Goal: Complete application form

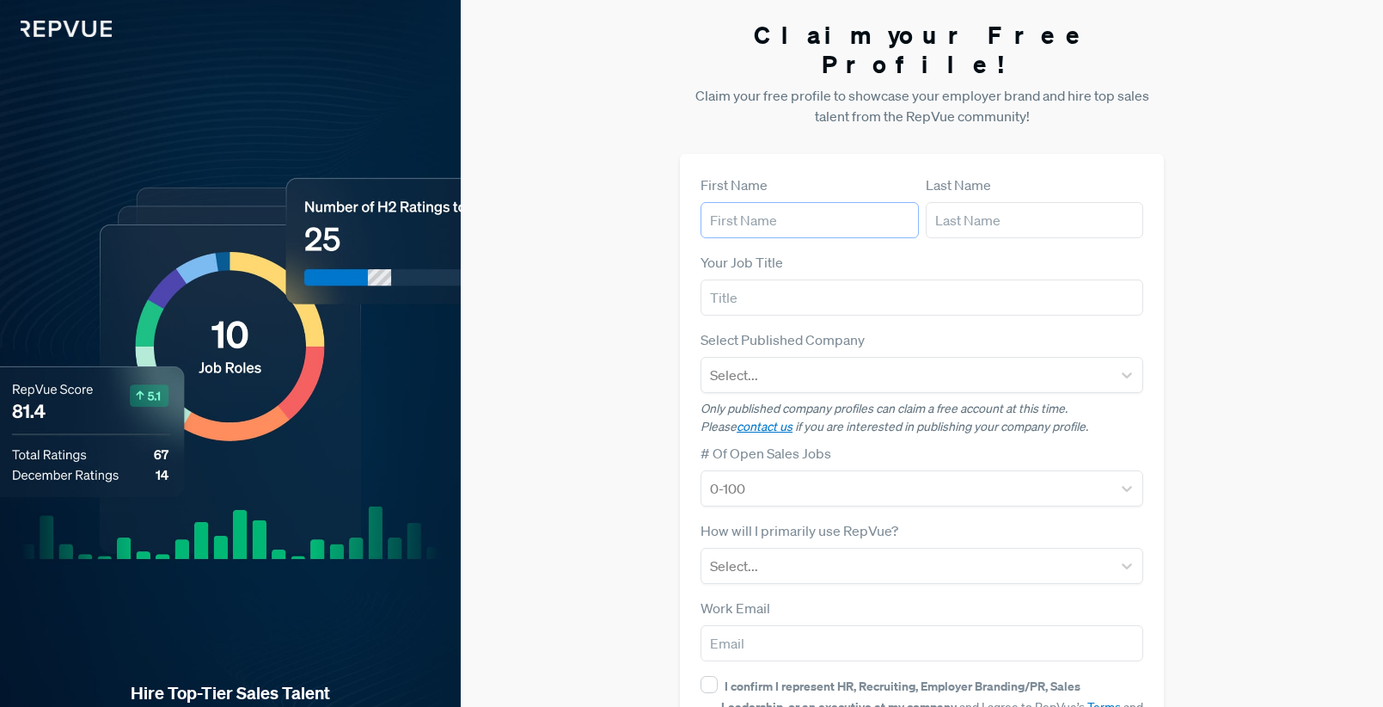
click at [775, 202] on input "text" at bounding box center [810, 220] width 218 height 36
type input "[PERSON_NAME]"
click at [719, 284] on input "text" at bounding box center [922, 297] width 443 height 36
type input "Chief People Officer"
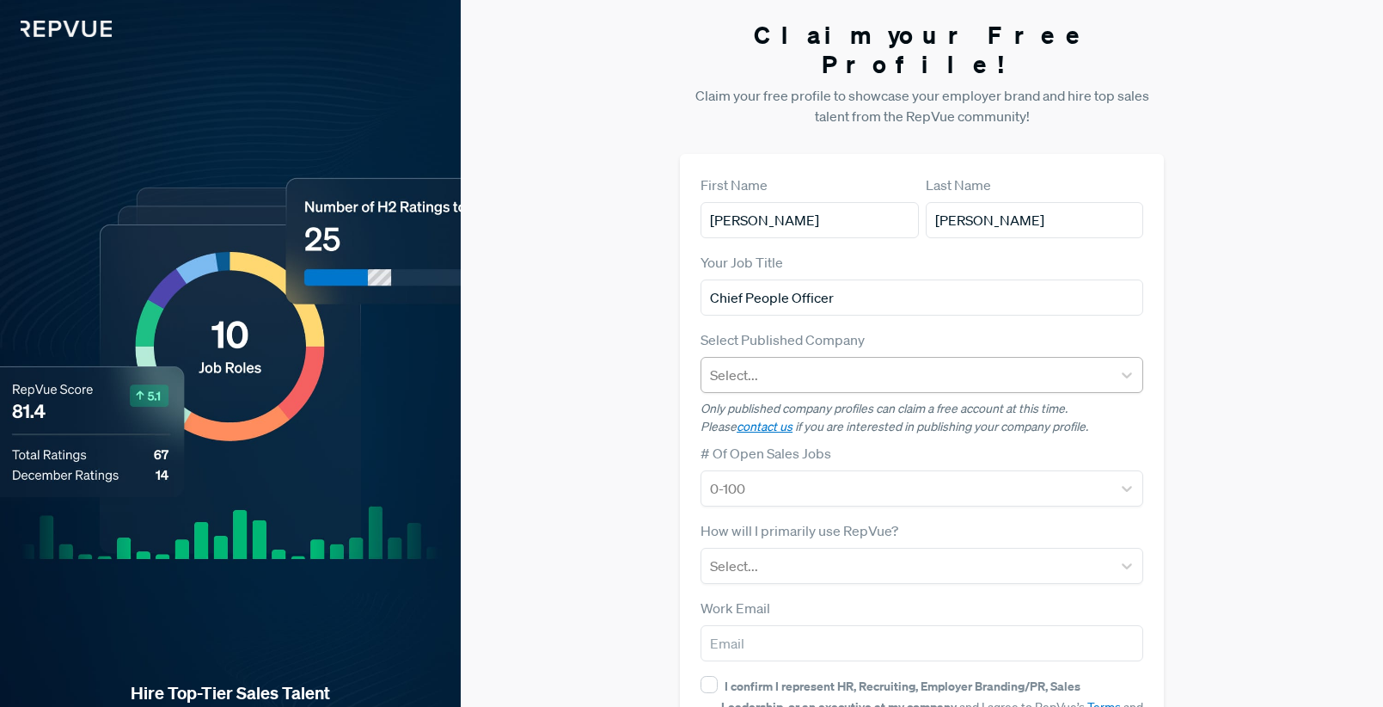
click at [722, 363] on div at bounding box center [906, 375] width 393 height 24
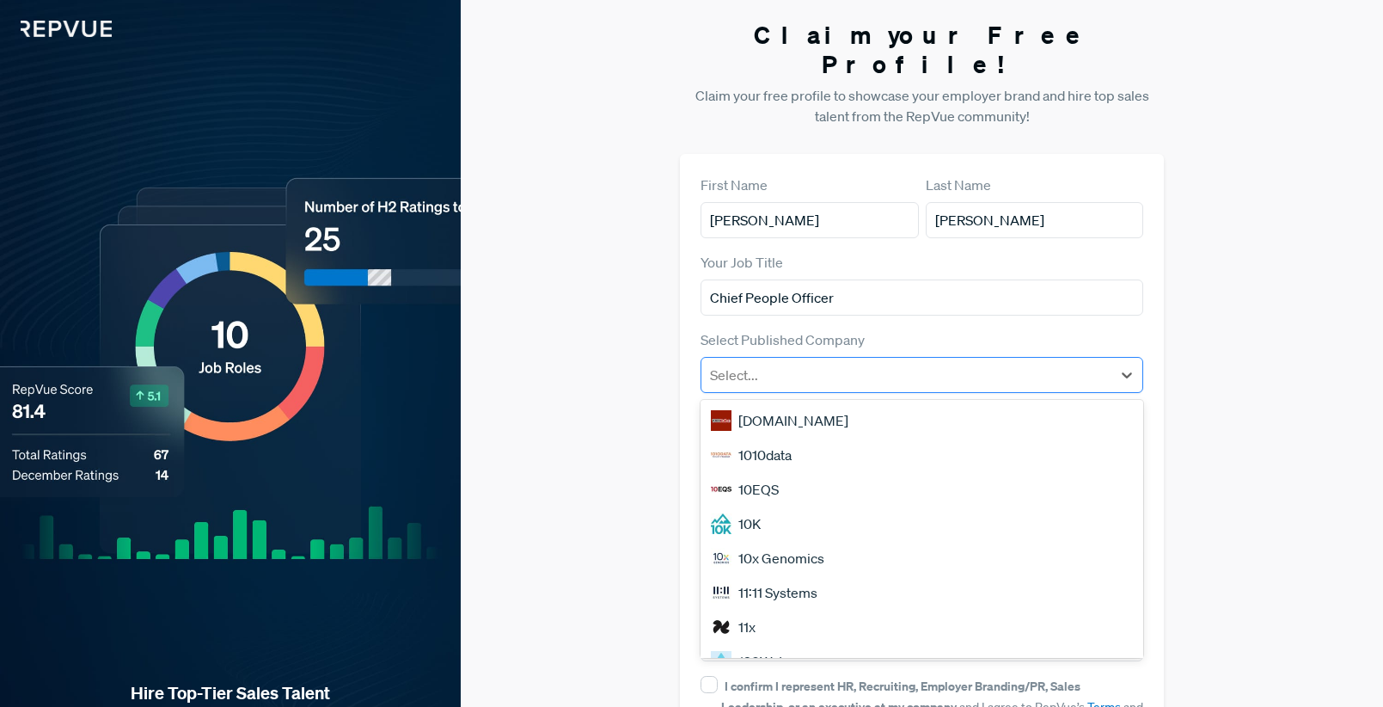
click at [725, 363] on div at bounding box center [906, 375] width 393 height 24
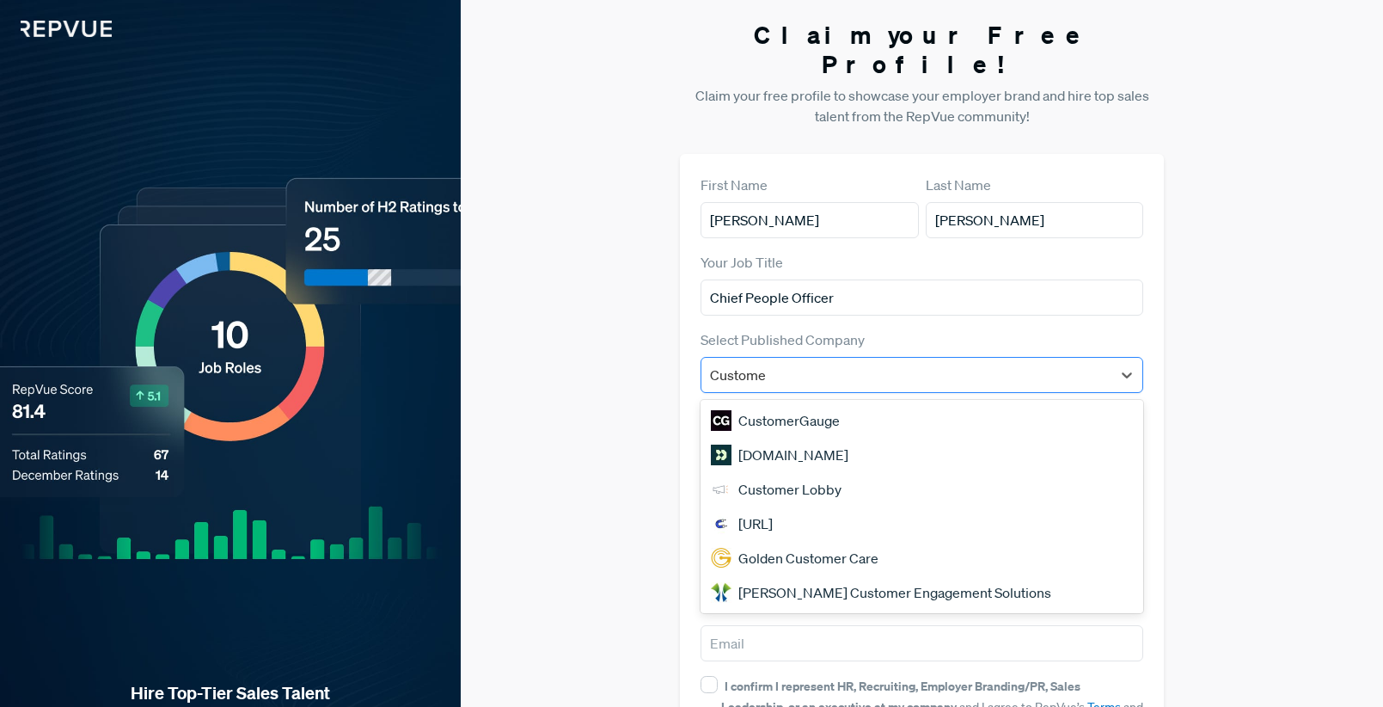
type input "Customer"
click at [756, 438] on div "[DOMAIN_NAME]" at bounding box center [922, 455] width 443 height 34
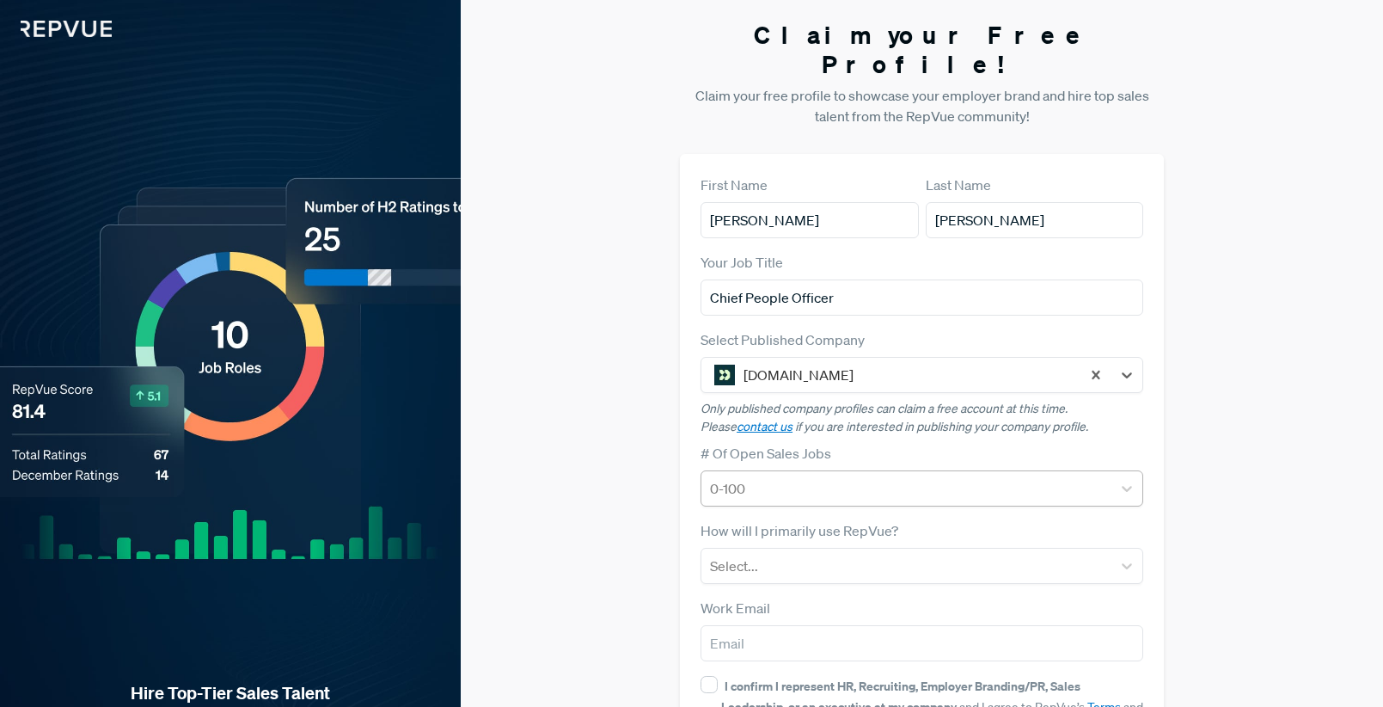
click at [980, 473] on div "0-100" at bounding box center [906, 488] width 410 height 31
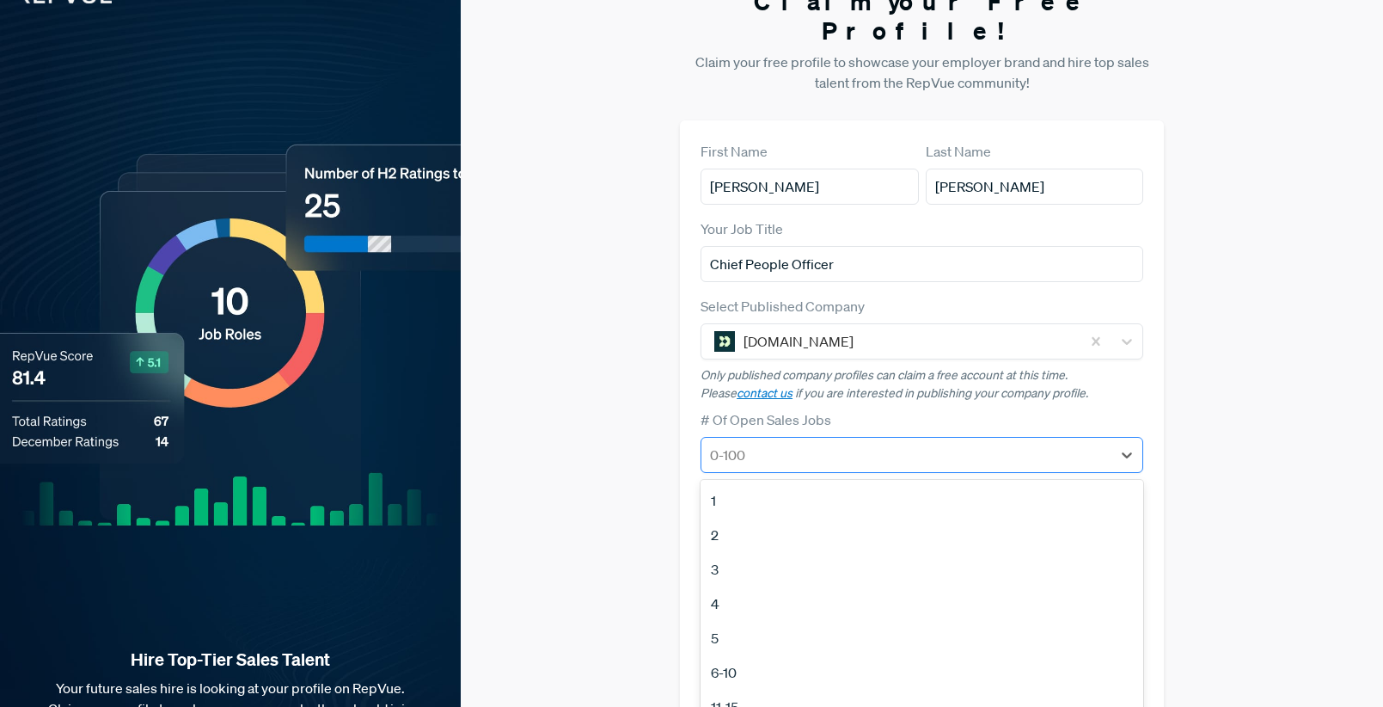
scroll to position [43, 0]
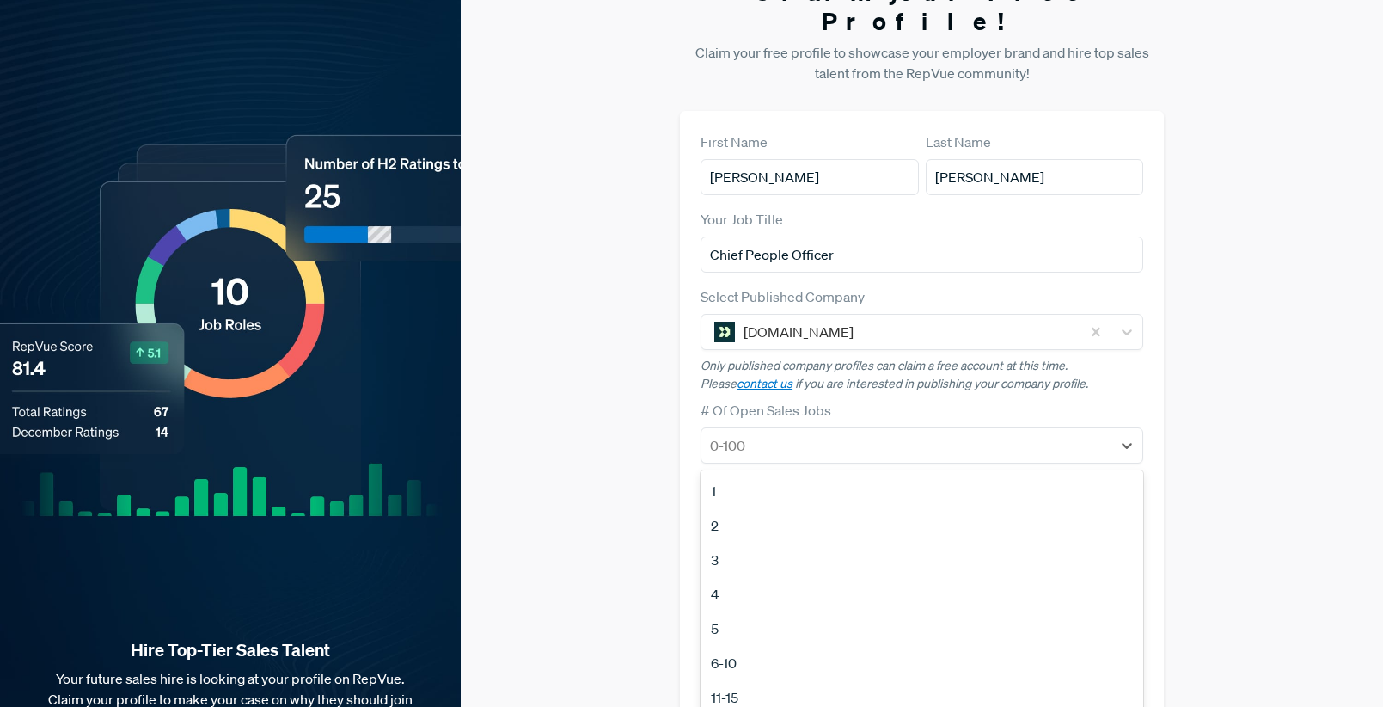
click at [1185, 428] on div "Claim your Free Profile! Claim your free profile to showcase your employer bran…" at bounding box center [922, 389] width 922 height 865
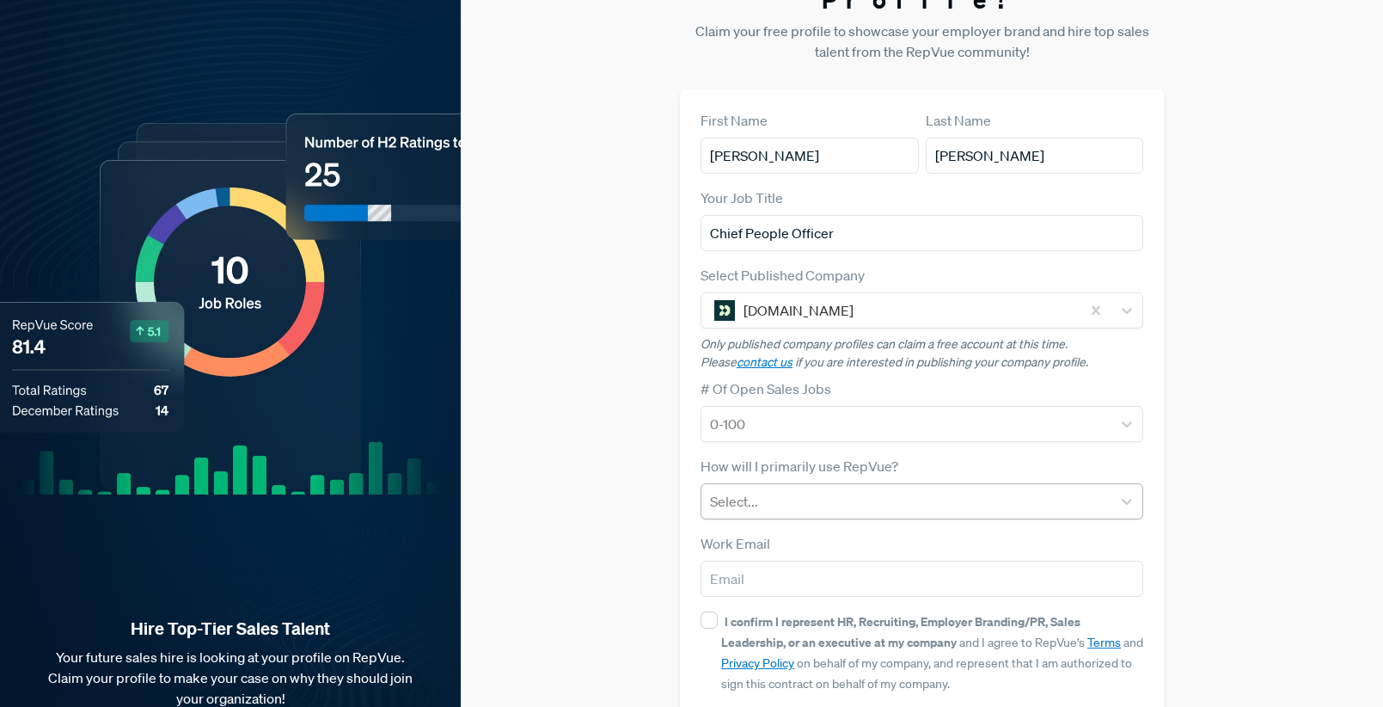
scroll to position [66, 0]
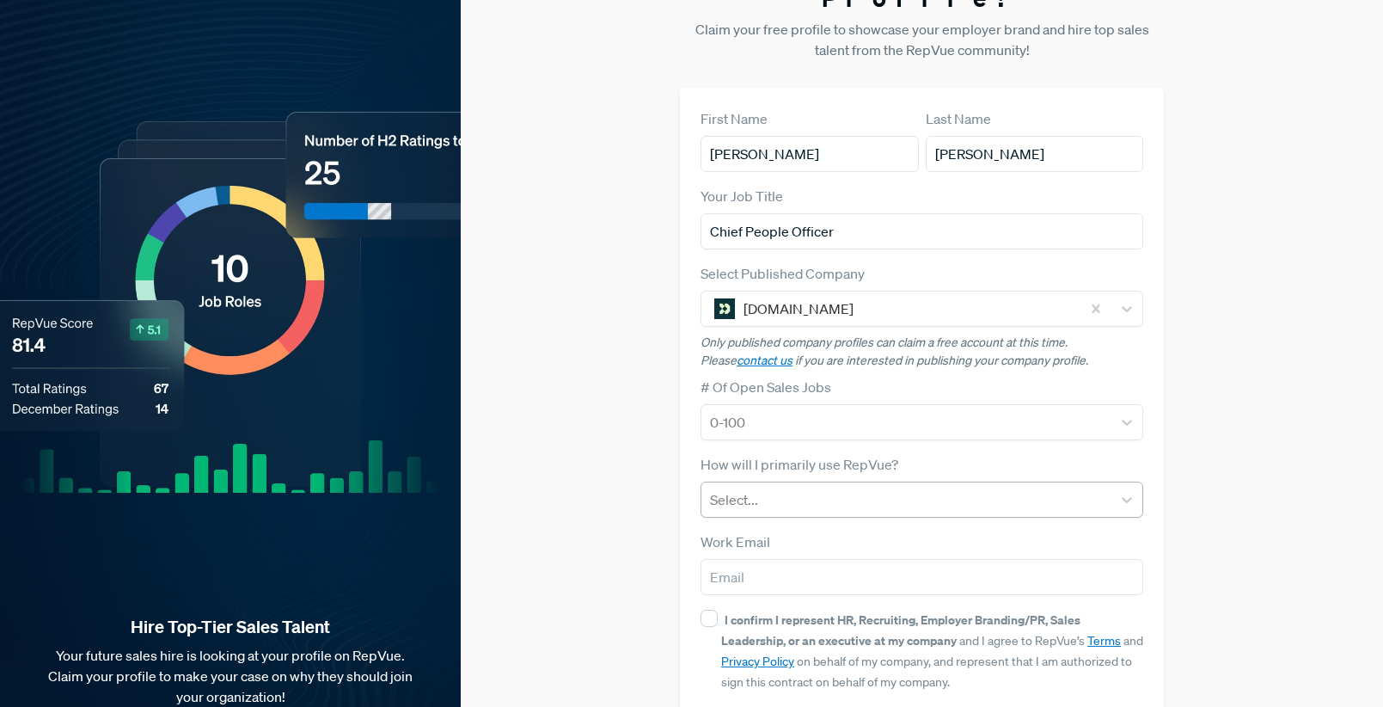
click at [947, 487] on div at bounding box center [906, 499] width 393 height 24
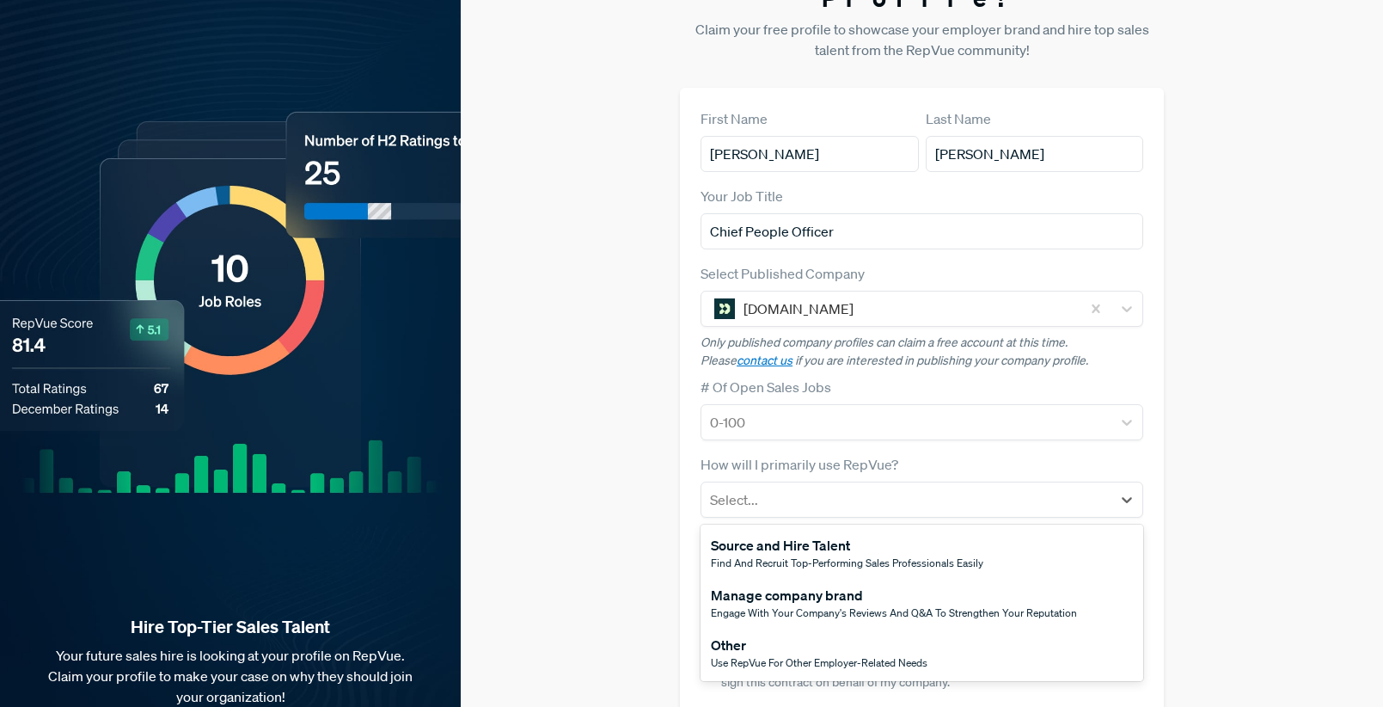
click at [963, 585] on div "Manage company brand" at bounding box center [894, 595] width 366 height 21
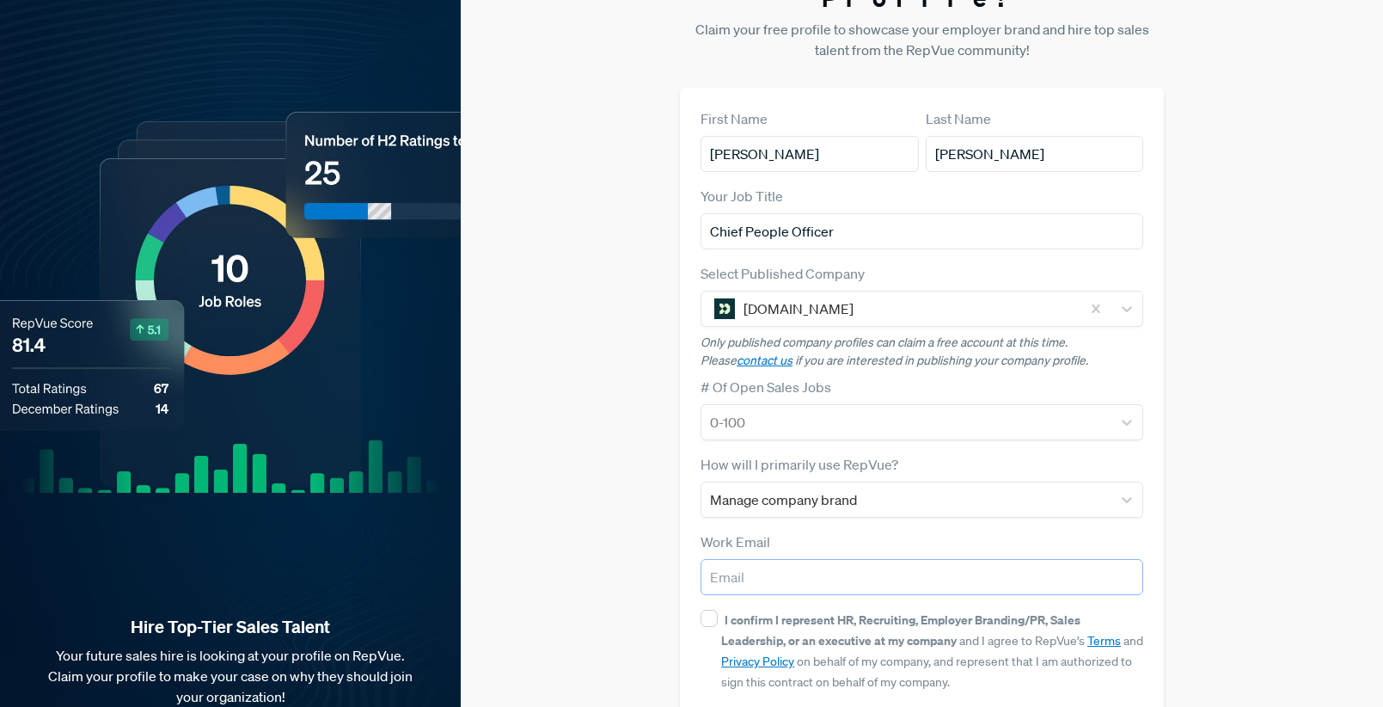
click at [1018, 559] on input "email" at bounding box center [922, 577] width 443 height 36
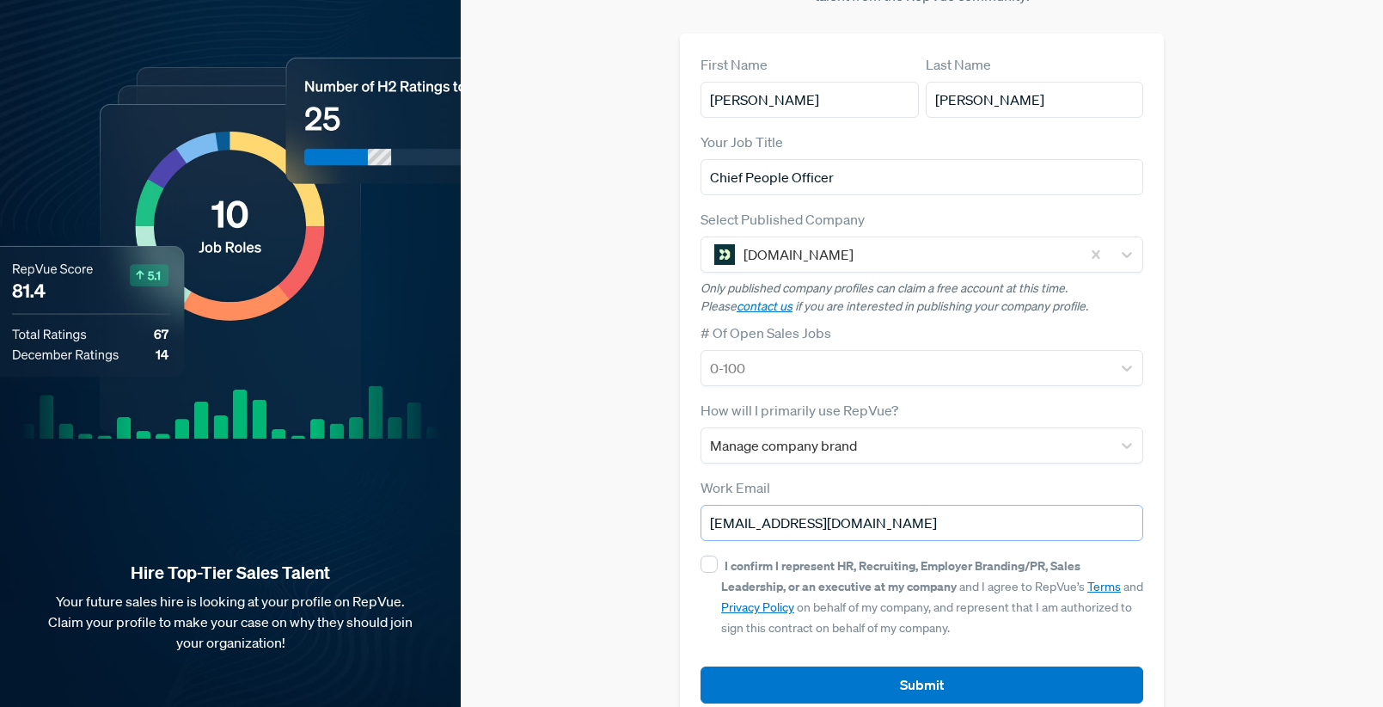
scroll to position [130, 0]
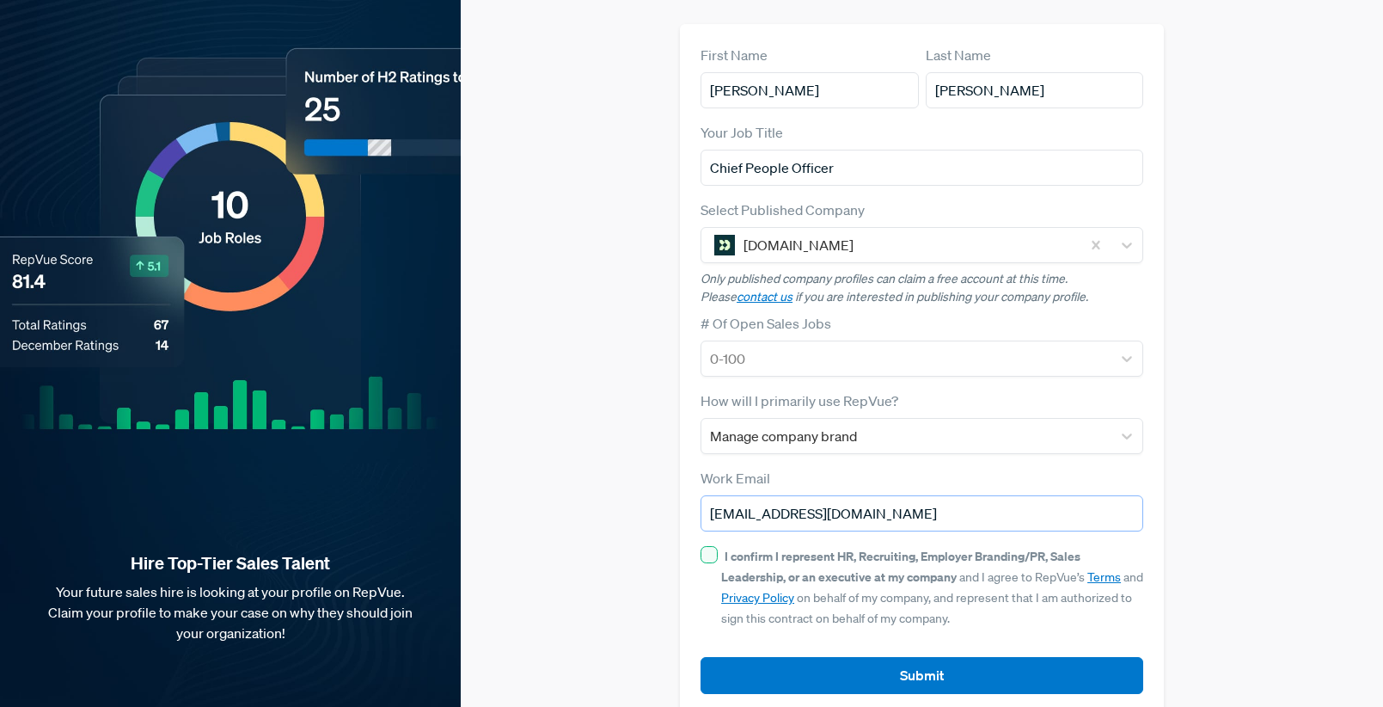
type input "[EMAIL_ADDRESS][DOMAIN_NAME]"
click at [706, 546] on input "I confirm I represent HR, Recruiting, Employer Branding/PR, Sales Leadership, o…" at bounding box center [709, 554] width 17 height 17
checkbox input "true"
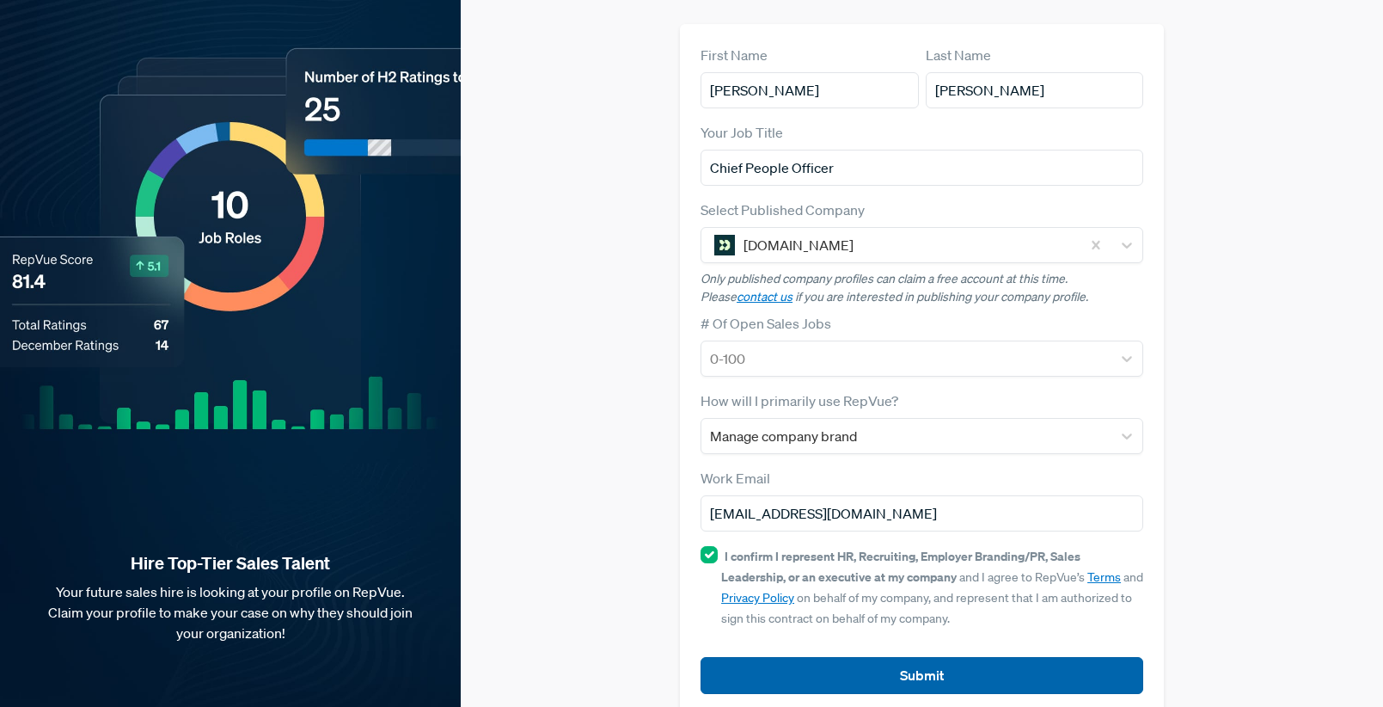
click at [827, 657] on button "Submit" at bounding box center [922, 675] width 443 height 37
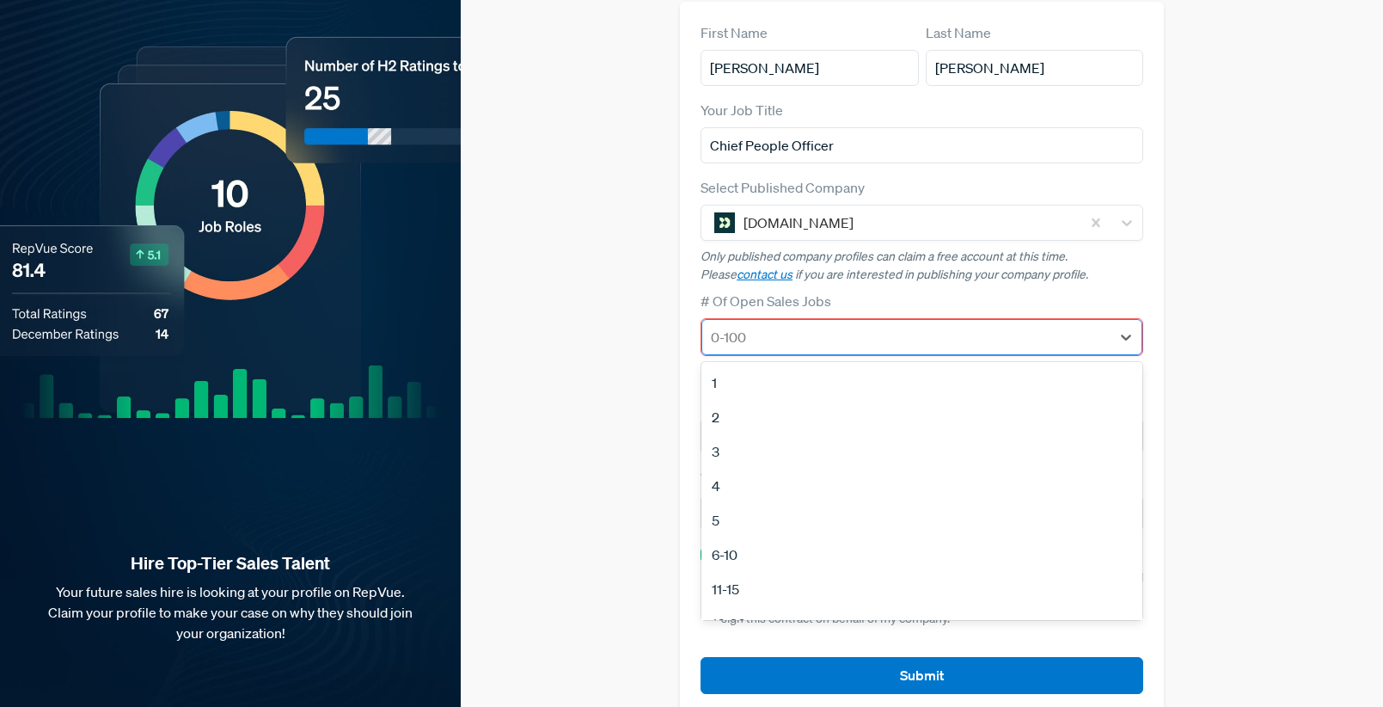
click at [881, 325] on div at bounding box center [906, 337] width 391 height 24
click at [815, 481] on div "16-20" at bounding box center [921, 498] width 441 height 34
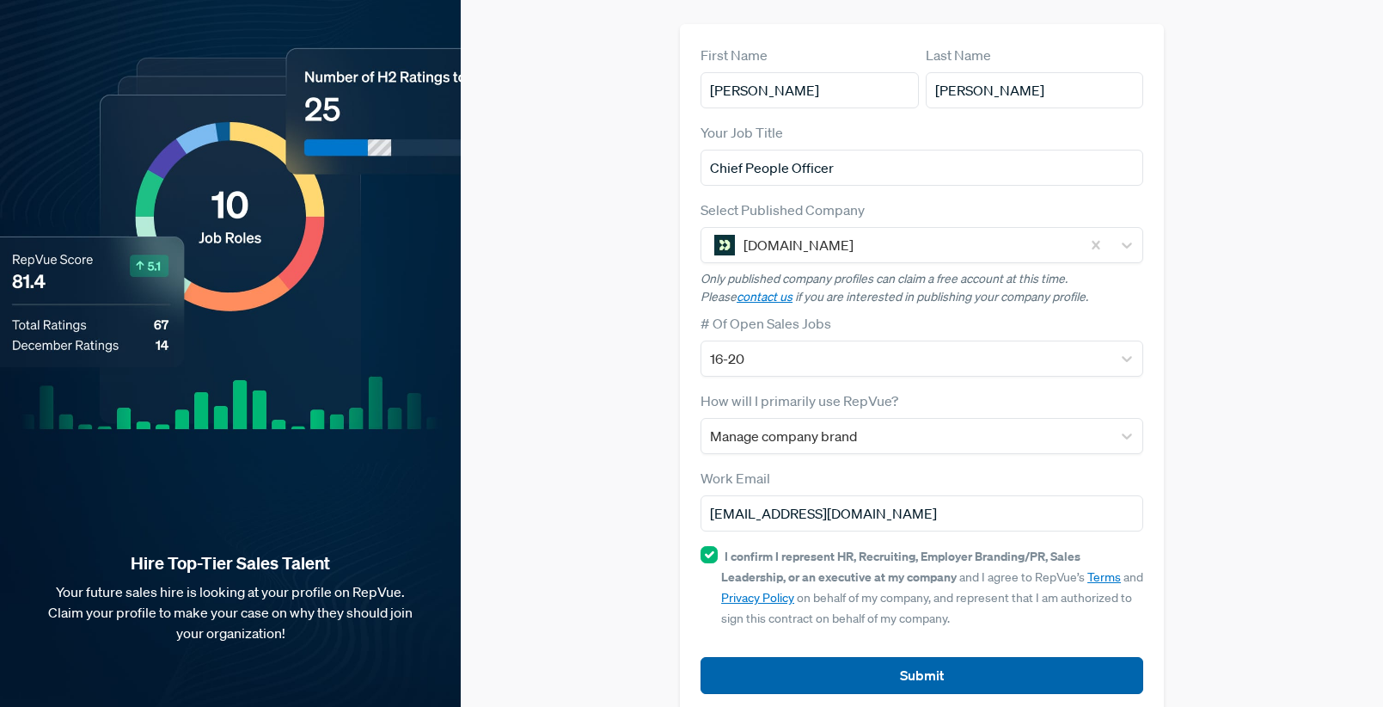
click at [917, 657] on button "Submit" at bounding box center [922, 675] width 443 height 37
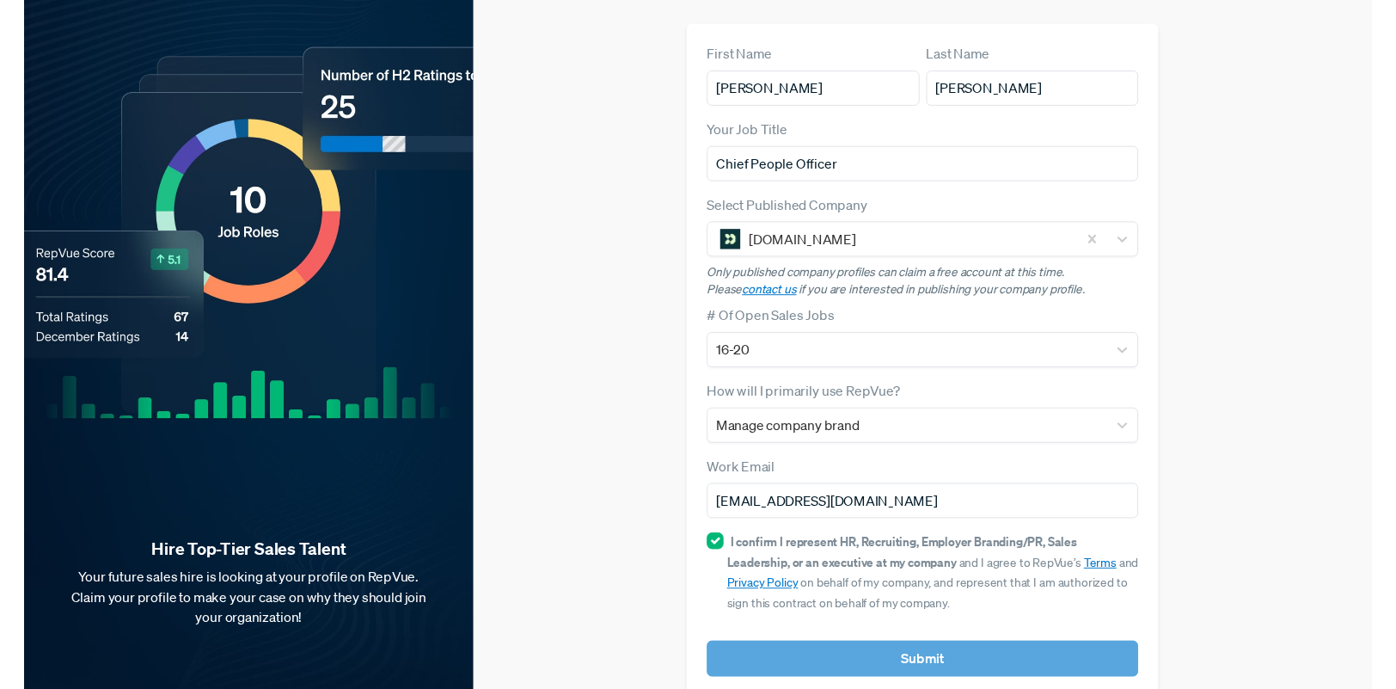
scroll to position [0, 0]
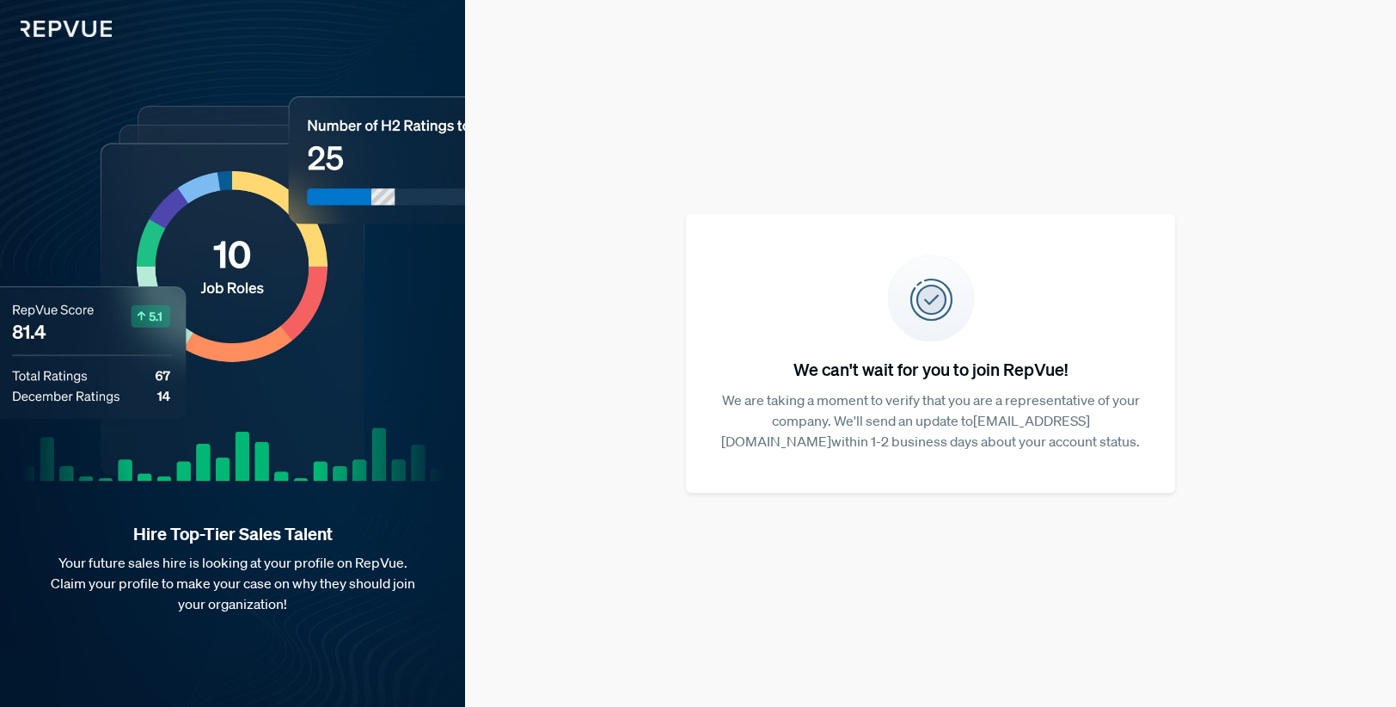
click at [918, 264] on img at bounding box center [931, 298] width 86 height 86
click at [565, 76] on div "We can't wait for you to join RepVue! We are taking a moment to verify that you…" at bounding box center [930, 353] width 931 height 707
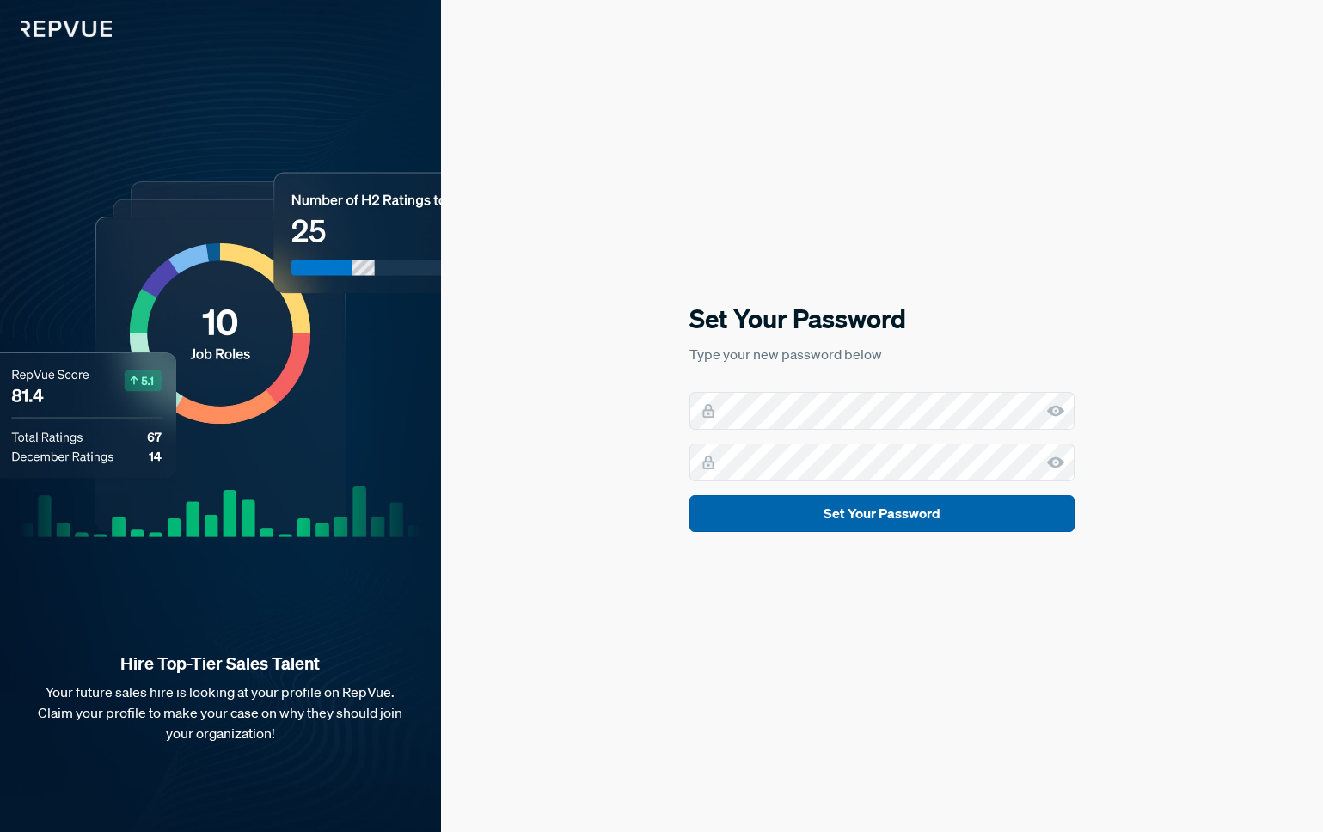
click at [903, 517] on button "Set Your Password" at bounding box center [881, 513] width 385 height 37
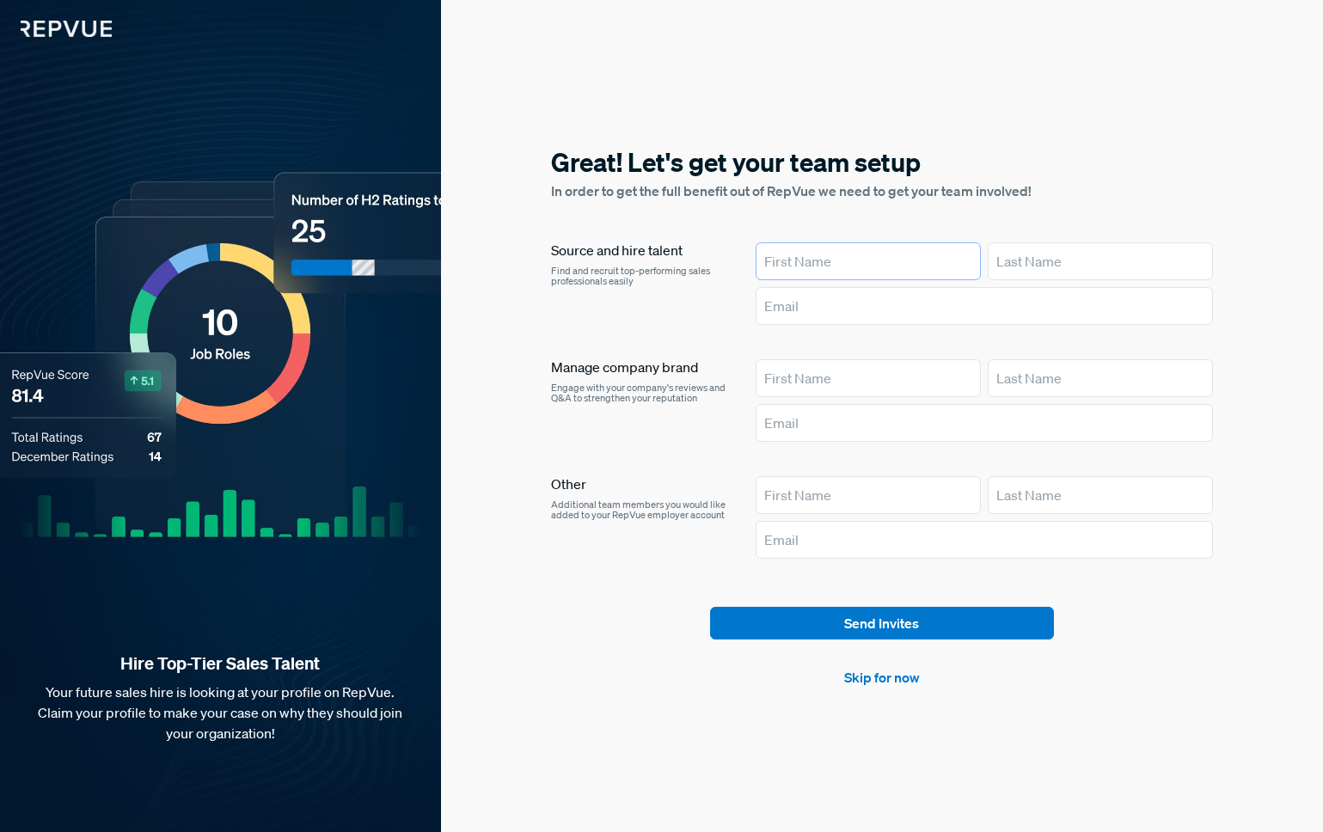
click at [848, 255] on input "text" at bounding box center [868, 261] width 225 height 38
click at [901, 680] on link "Skip for now" at bounding box center [882, 677] width 76 height 21
